Goal: Entertainment & Leisure: Consume media (video, audio)

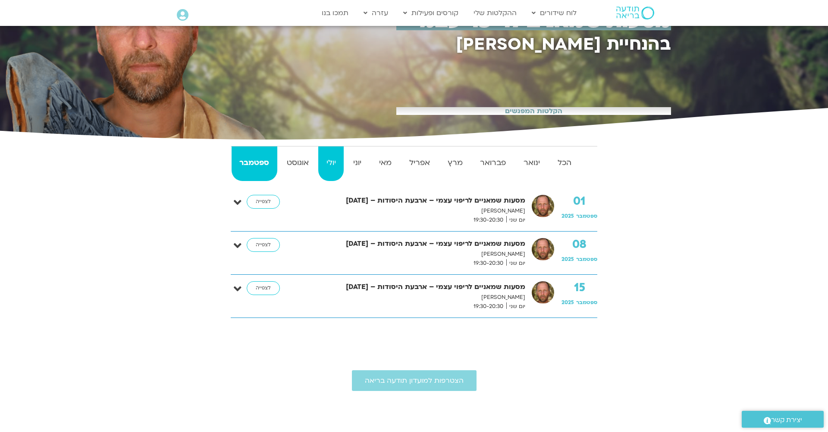
click at [330, 163] on strong "יולי" at bounding box center [330, 162] width 25 height 13
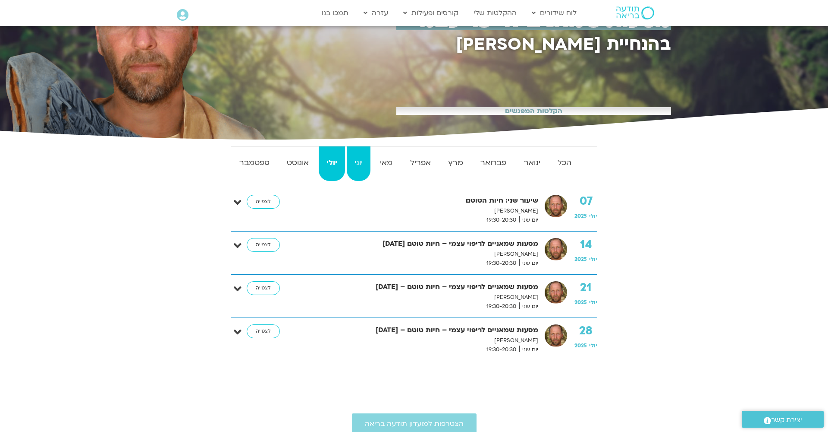
click at [368, 162] on strong "יוני" at bounding box center [359, 162] width 24 height 13
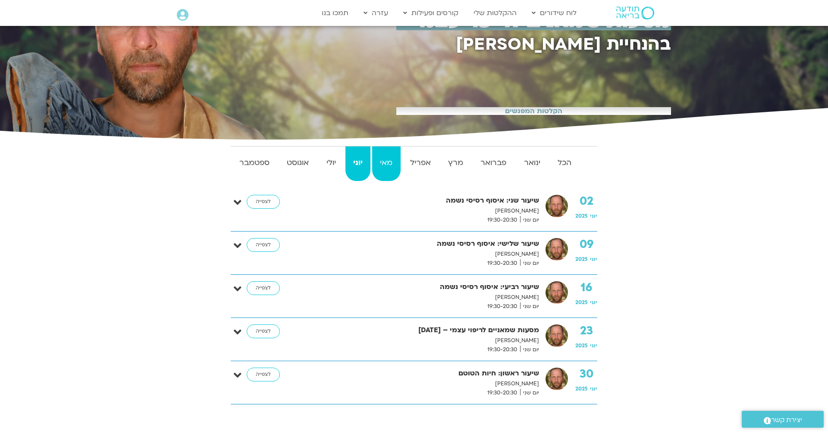
click at [387, 160] on strong "מאי" at bounding box center [386, 162] width 28 height 13
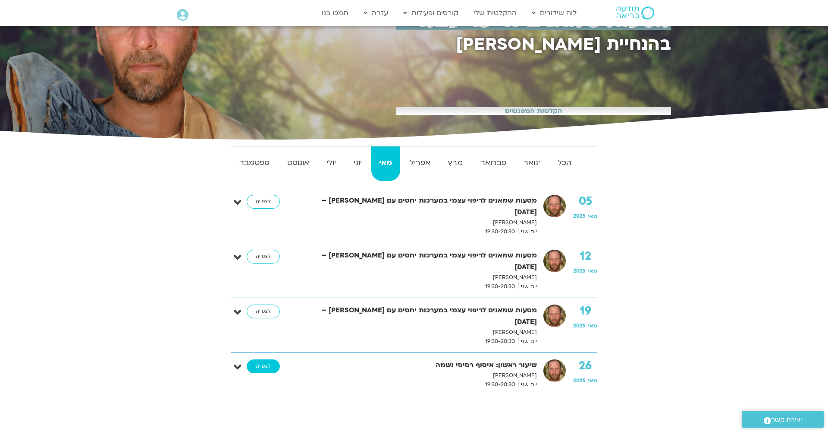
click at [271, 359] on link "לצפייה" at bounding box center [263, 366] width 33 height 14
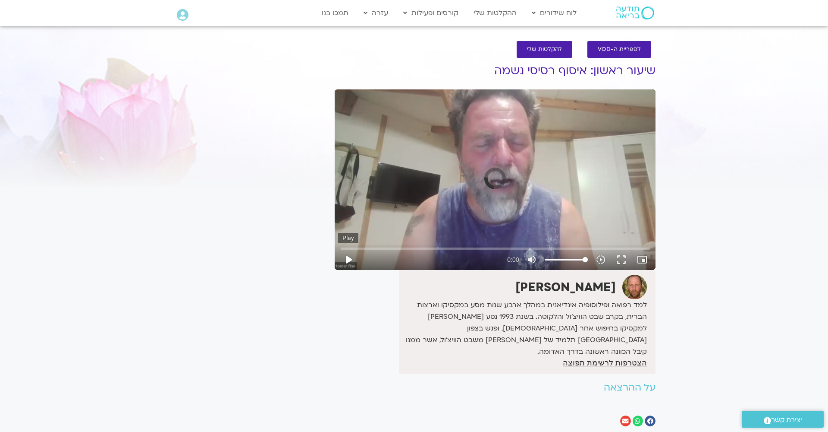
click at [351, 258] on button "play_arrow" at bounding box center [348, 259] width 21 height 21
click at [347, 255] on button "play_arrow" at bounding box center [348, 259] width 21 height 21
click at [352, 247] on input "Seek" at bounding box center [495, 248] width 309 height 5
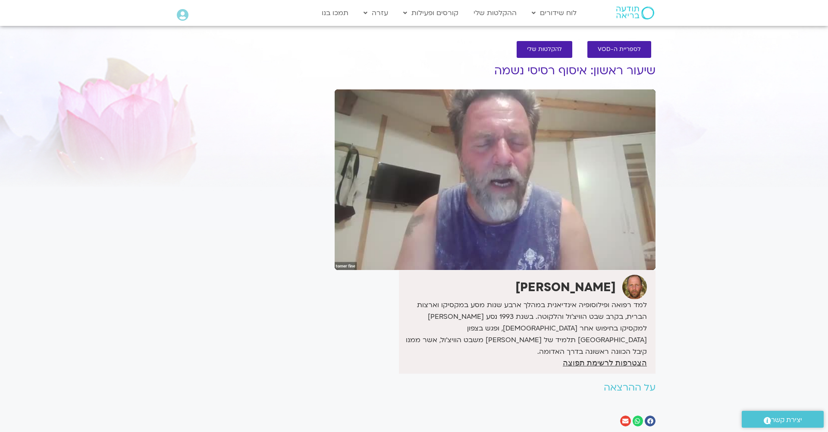
type input "110.067955"
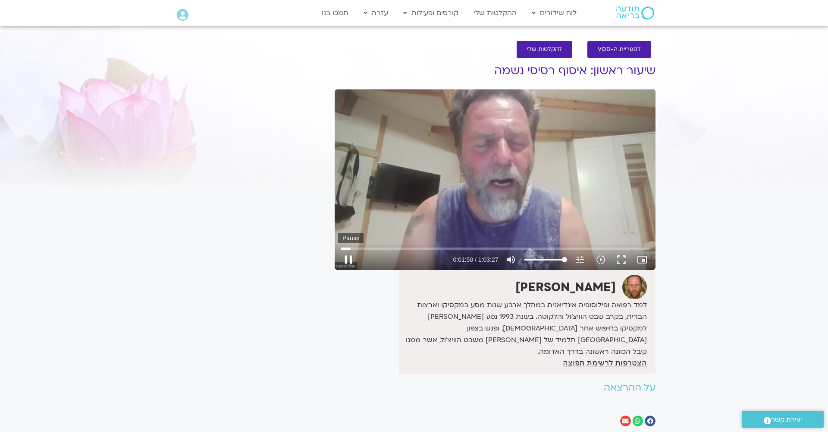
click at [346, 256] on button "pause" at bounding box center [348, 259] width 21 height 21
click at [346, 256] on button "play_arrow" at bounding box center [348, 259] width 21 height 21
click at [624, 261] on button "fullscreen" at bounding box center [621, 259] width 21 height 21
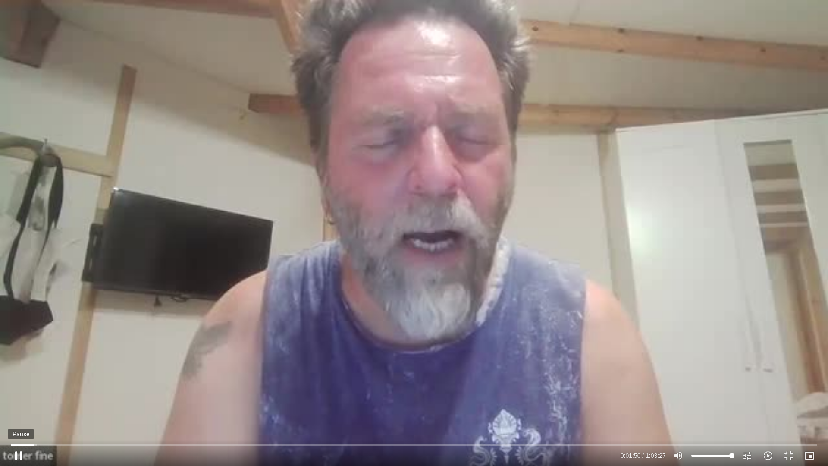
click at [22, 431] on button "pause" at bounding box center [18, 455] width 21 height 21
click at [16, 431] on button "play_arrow" at bounding box center [18, 455] width 21 height 21
click at [207, 255] on div "Skip Ad 0:57 pause 0:01:50 / 1:03:27 volume_up Mute tune Resolution Auto 360p s…" at bounding box center [414, 233] width 828 height 466
click at [207, 255] on div "Skip Ad 0:57 play_arrow 0:01:50 / 1:03:27 volume_up Mute tune Resolution Auto 3…" at bounding box center [414, 233] width 828 height 466
click at [207, 255] on div "Skip Ad 0:57 pause 0:01:50 / 1:03:27 volume_up Mute tune Resolution Auto 360p s…" at bounding box center [414, 233] width 828 height 466
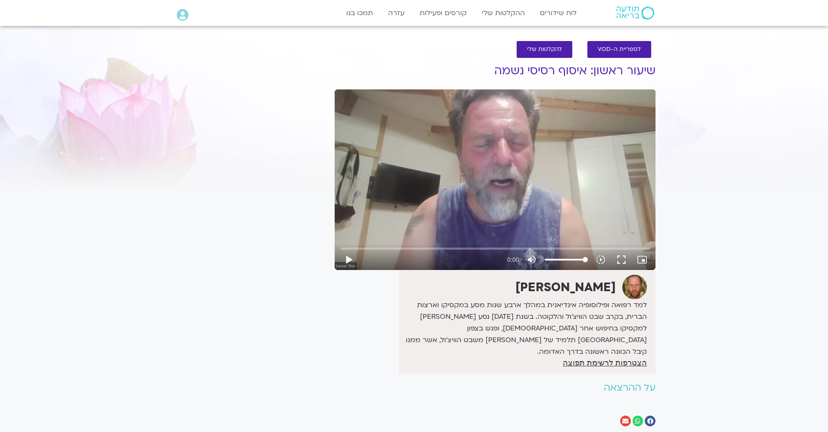
click at [500, 212] on div "Skip Ad play_arrow 0:00 volume_up Mute tune Resolution Auto slow_motion_video P…" at bounding box center [495, 179] width 321 height 180
click at [349, 258] on button "play_arrow" at bounding box center [348, 259] width 21 height 21
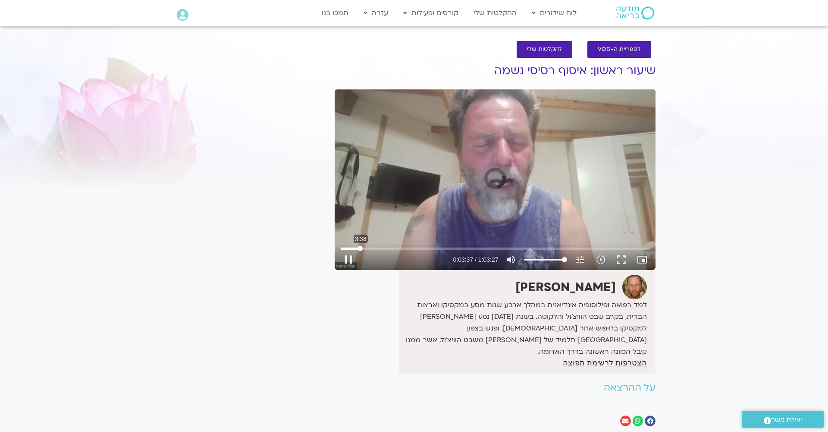
drag, startPoint x: 343, startPoint y: 246, endPoint x: 360, endPoint y: 236, distance: 19.9
click at [360, 246] on div "3:38" at bounding box center [495, 249] width 309 height 6
type input "212.7934601"
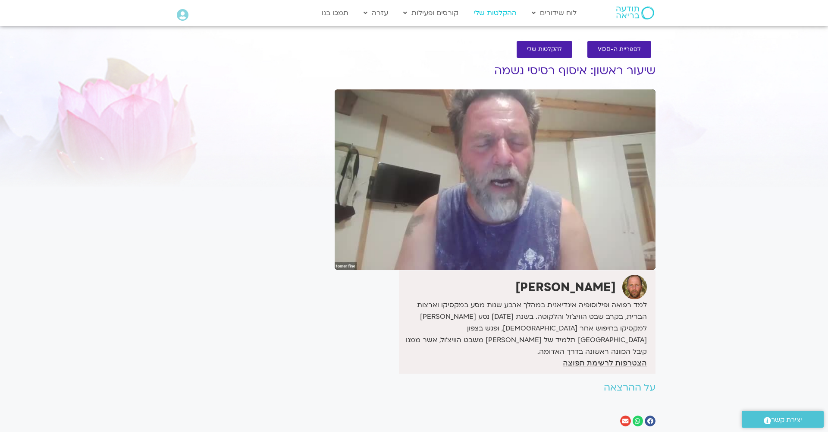
click at [510, 15] on link "ההקלטות שלי" at bounding box center [495, 13] width 52 height 16
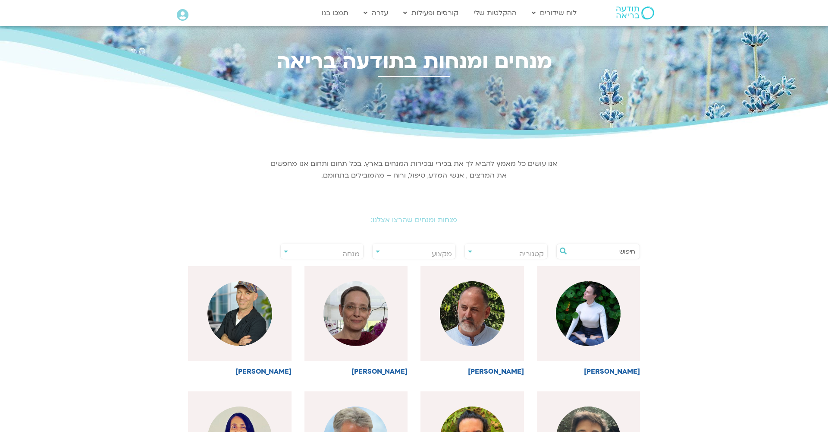
scroll to position [0, 0]
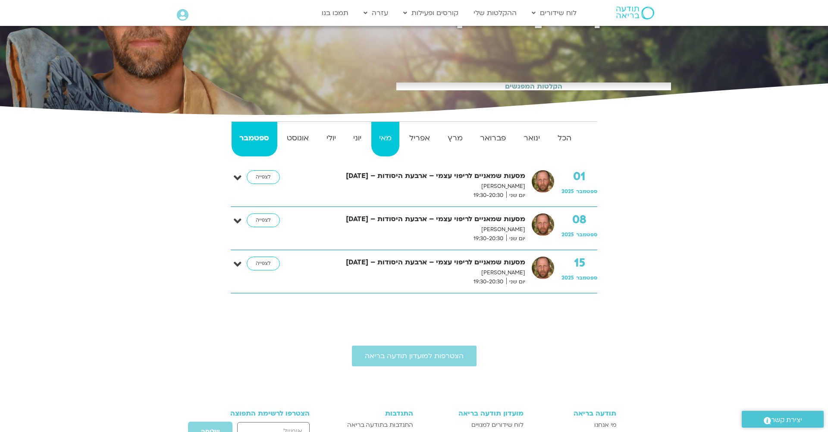
click at [381, 141] on strong "מאי" at bounding box center [386, 138] width 28 height 13
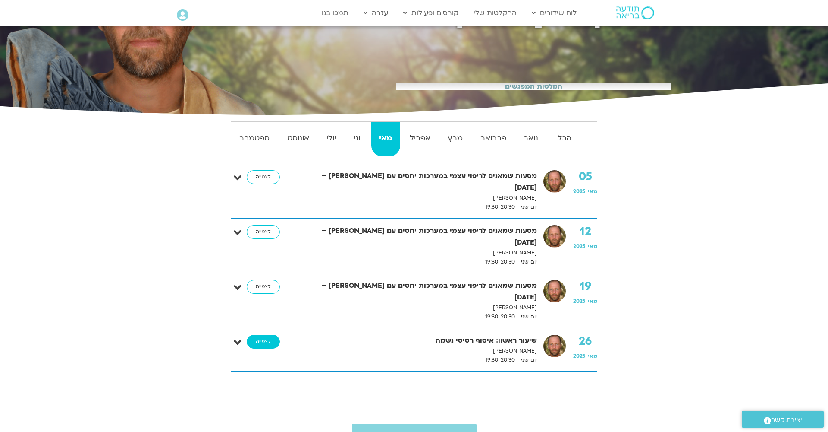
click at [266, 334] on link "לצפייה" at bounding box center [263, 341] width 33 height 14
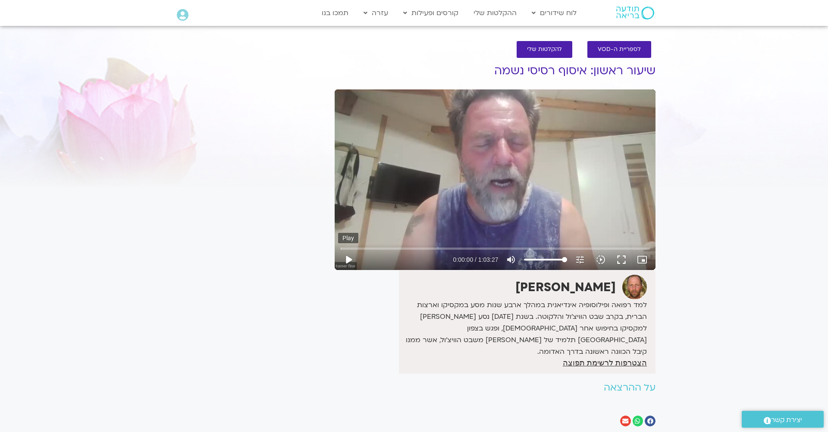
click at [348, 257] on button "play_arrow" at bounding box center [348, 259] width 21 height 21
click at [360, 248] on input "Seek" at bounding box center [495, 248] width 309 height 5
click at [347, 259] on button "pause" at bounding box center [348, 259] width 21 height 21
click at [349, 257] on button "play_arrow" at bounding box center [348, 259] width 21 height 21
click at [349, 249] on input "Seek" at bounding box center [495, 248] width 309 height 5
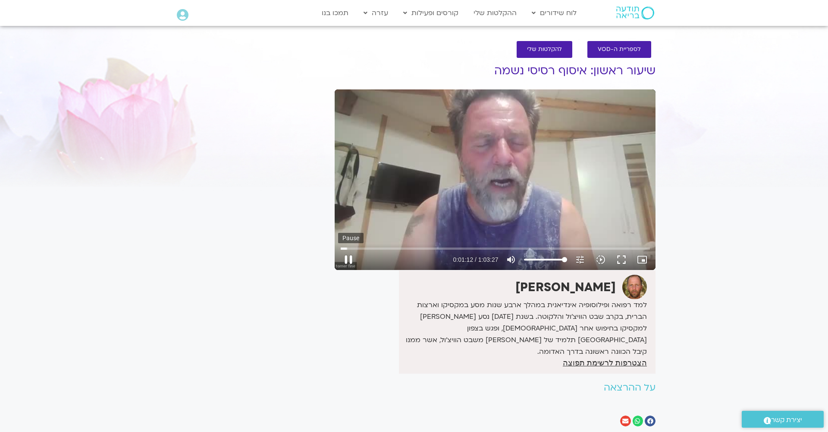
click at [347, 258] on button "pause" at bounding box center [348, 259] width 21 height 21
click at [347, 258] on button "play_arrow" at bounding box center [348, 259] width 21 height 21
type input "72.3585583"
click at [346, 261] on button "pause" at bounding box center [348, 259] width 21 height 21
click at [347, 258] on button "play_arrow" at bounding box center [348, 259] width 21 height 21
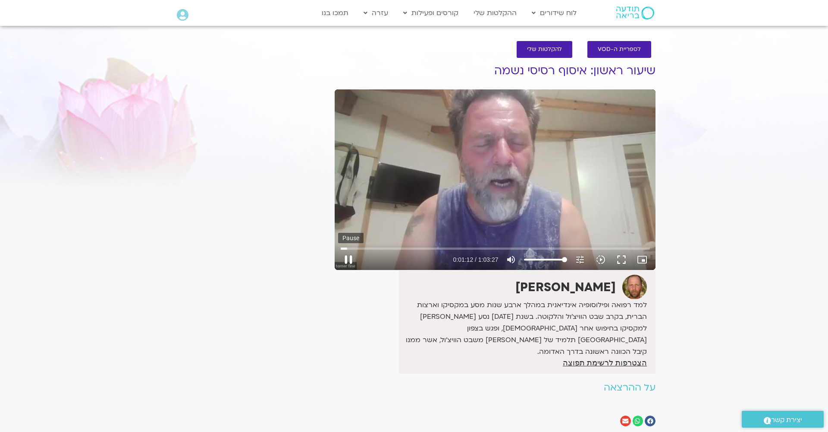
click at [349, 258] on button "pause" at bounding box center [348, 259] width 21 height 21
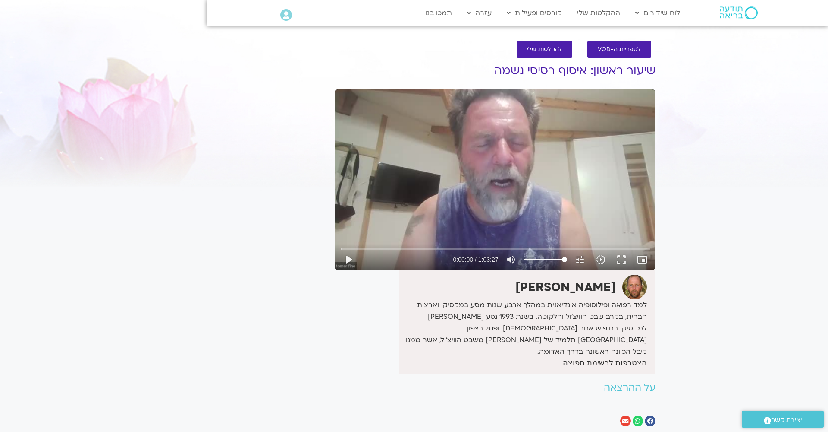
click at [387, 178] on div "Skip Ad 10:34 play_arrow 0:00:00 / 1:03:27 volume_up Mute tune Resolution Auto …" at bounding box center [495, 179] width 321 height 180
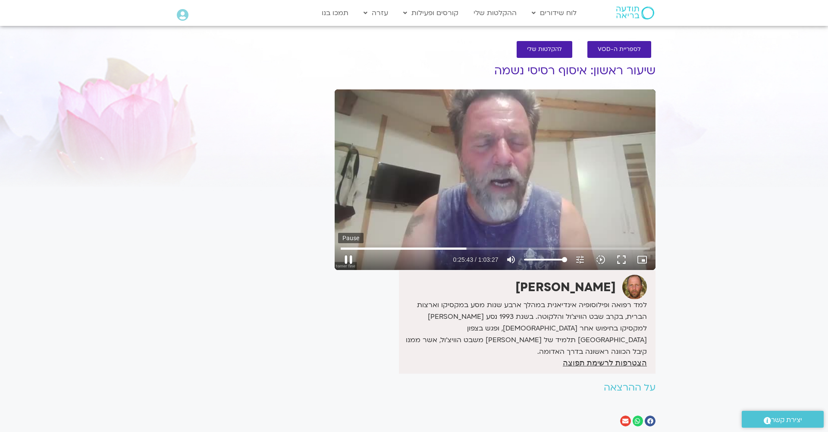
click at [350, 255] on button "pause" at bounding box center [348, 259] width 21 height 21
type input "1543.54194926901"
